Goal: Task Accomplishment & Management: Use online tool/utility

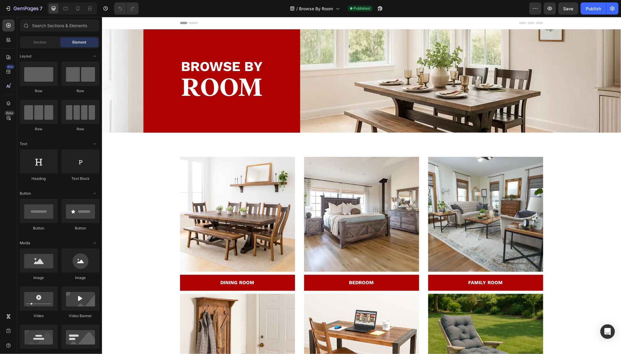
scroll to position [447, 0]
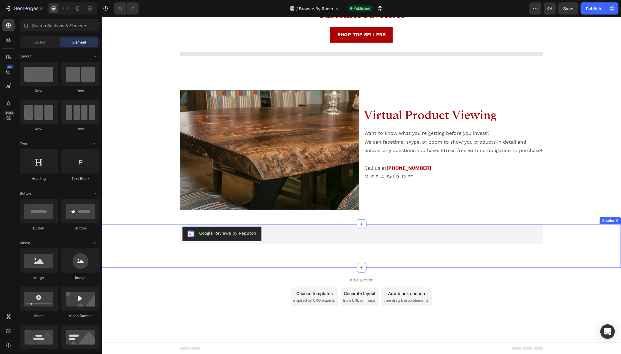
click at [164, 233] on div "Google Reviews by Reputon Google Reviews by Reputon Row" at bounding box center [361, 238] width 510 height 29
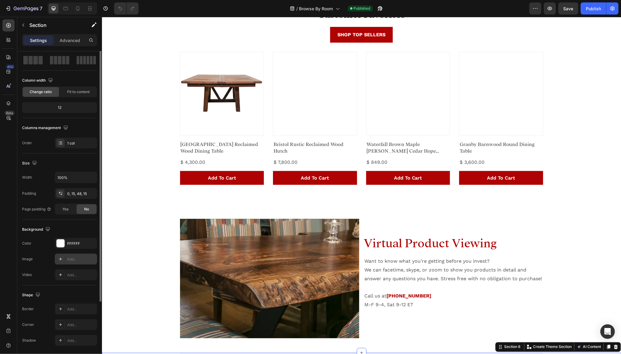
scroll to position [0, 0]
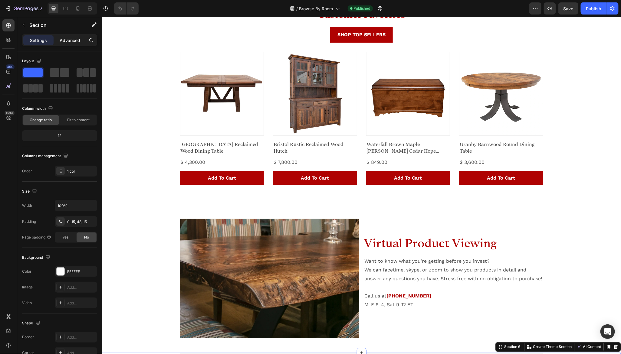
click at [74, 40] on p "Advanced" at bounding box center [70, 40] width 21 height 6
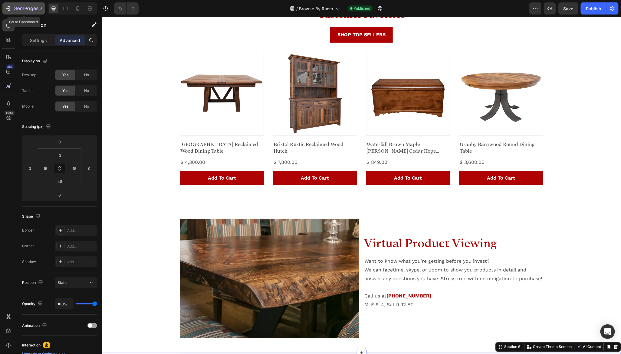
click at [9, 3] on button "7" at bounding box center [23, 8] width 43 height 12
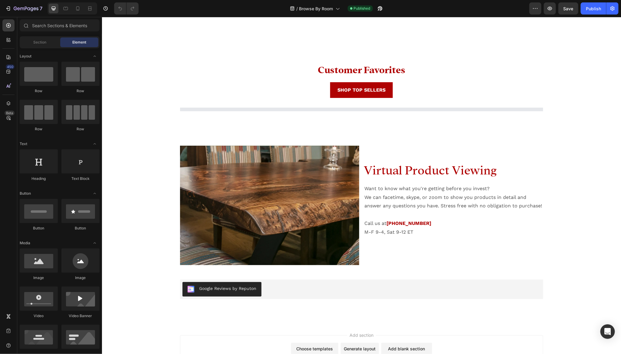
scroll to position [447, 0]
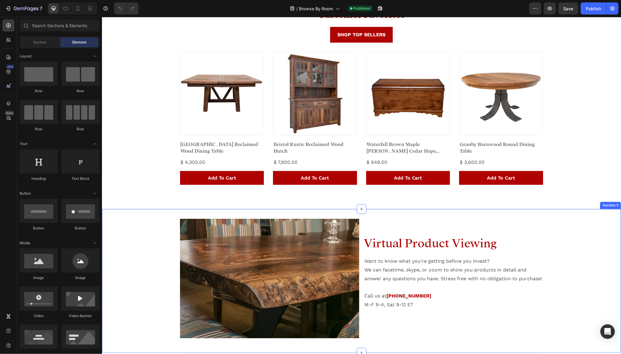
click at [158, 231] on div "Image Virtual Product Viewing Heading Want to know what you're getting before y…" at bounding box center [361, 281] width 519 height 124
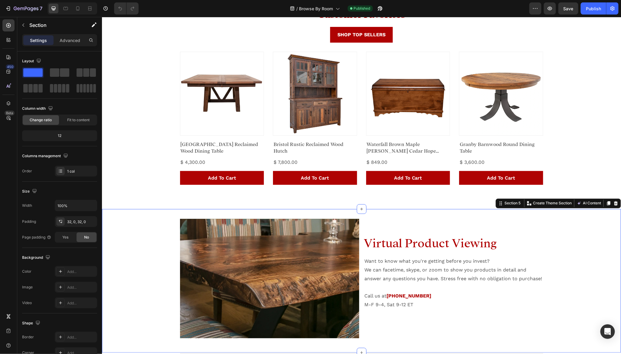
scroll to position [575, 0]
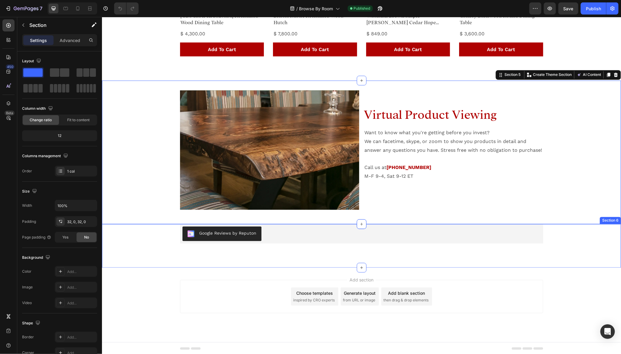
click at [148, 238] on div "Google Reviews by Reputon Google Reviews by Reputon Row" at bounding box center [361, 238] width 510 height 29
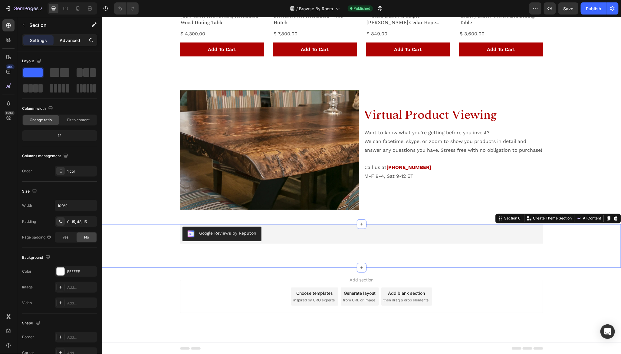
click at [69, 40] on p "Advanced" at bounding box center [70, 40] width 21 height 6
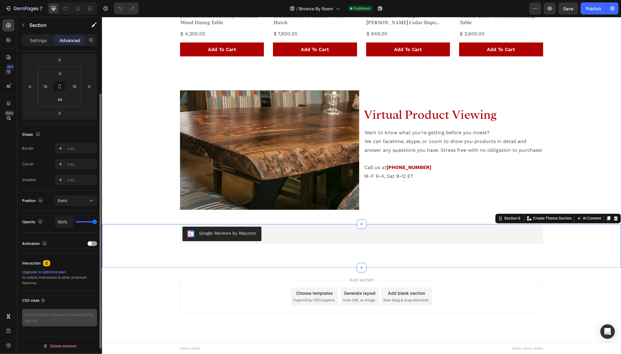
scroll to position [82, 0]
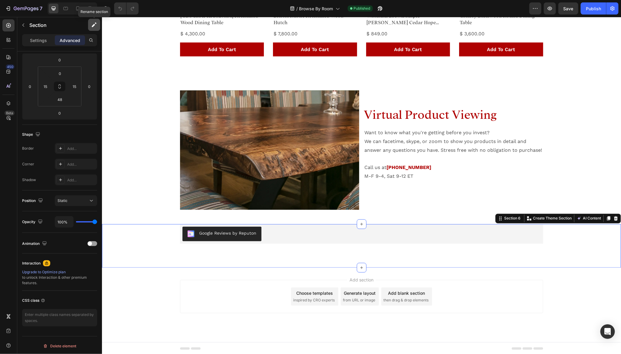
click at [91, 28] on button "button" at bounding box center [94, 25] width 12 height 12
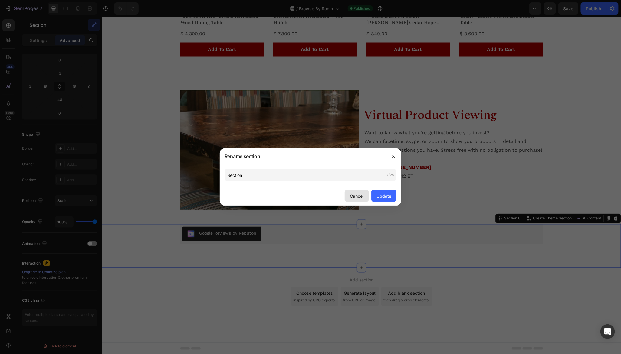
click at [352, 192] on button "Cancel" at bounding box center [357, 196] width 24 height 12
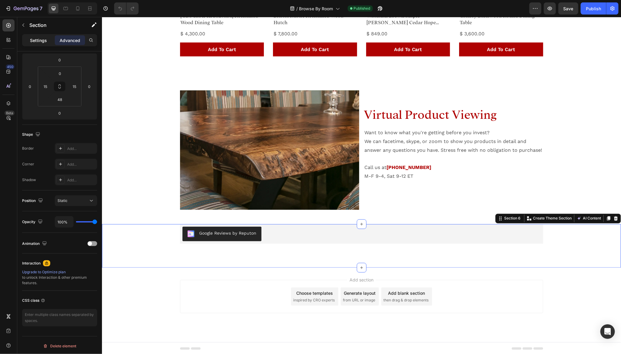
click at [30, 37] on div "Settings" at bounding box center [38, 40] width 30 height 10
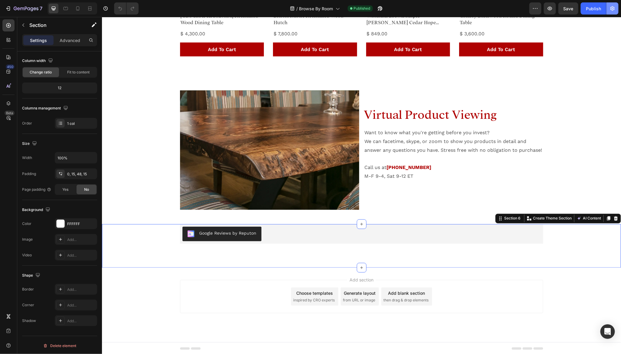
click at [610, 7] on icon "button" at bounding box center [612, 8] width 6 height 6
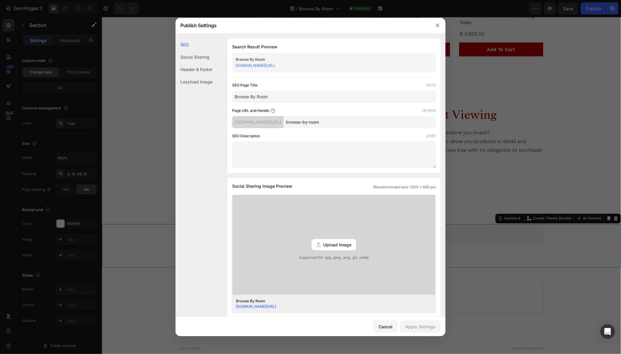
click at [199, 83] on div "Lazyload Image" at bounding box center [194, 82] width 37 height 12
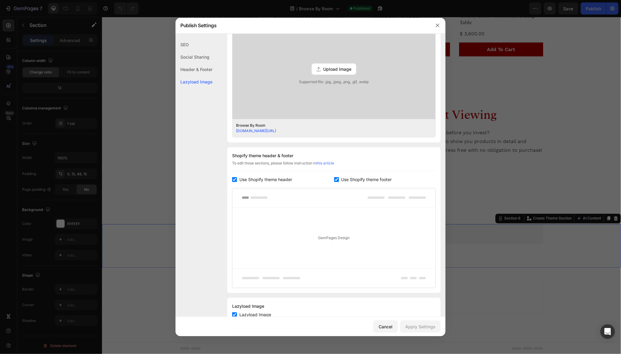
scroll to position [195, 0]
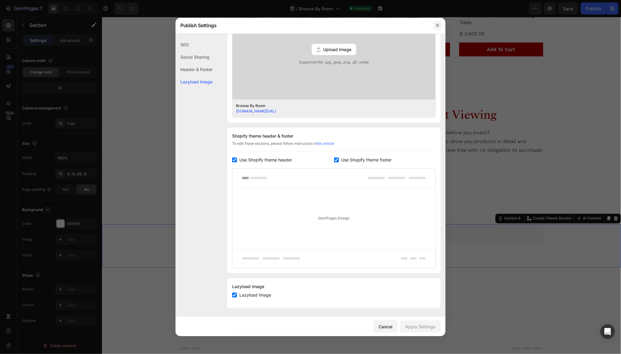
click at [437, 26] on icon "button" at bounding box center [437, 25] width 3 height 3
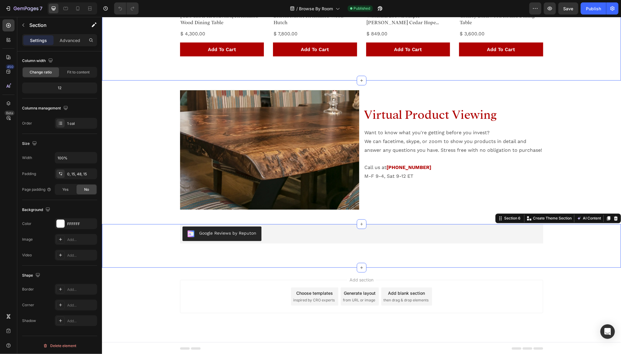
scroll to position [0, 0]
